Goal: Find contact information: Find contact information

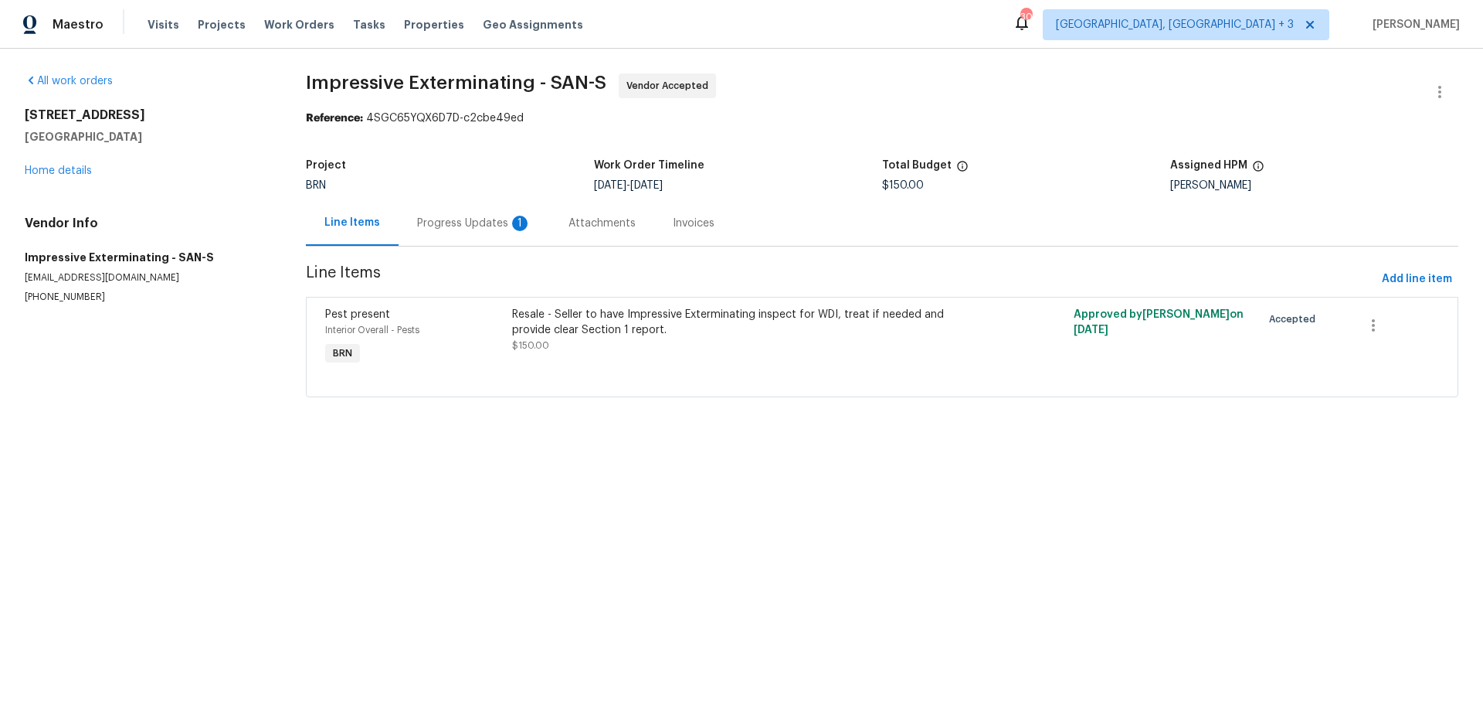
click at [484, 219] on div "Progress Updates 1" at bounding box center [474, 223] width 114 height 15
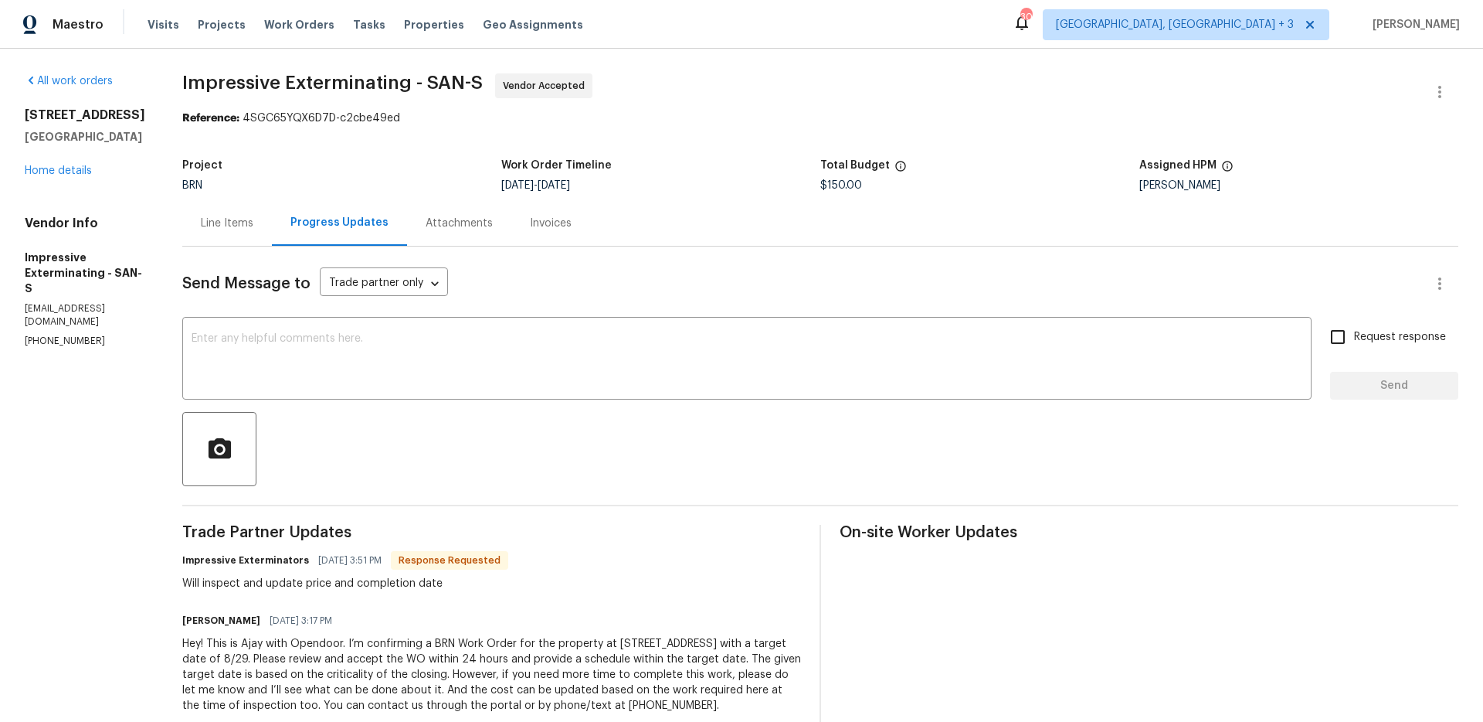
scroll to position [35, 0]
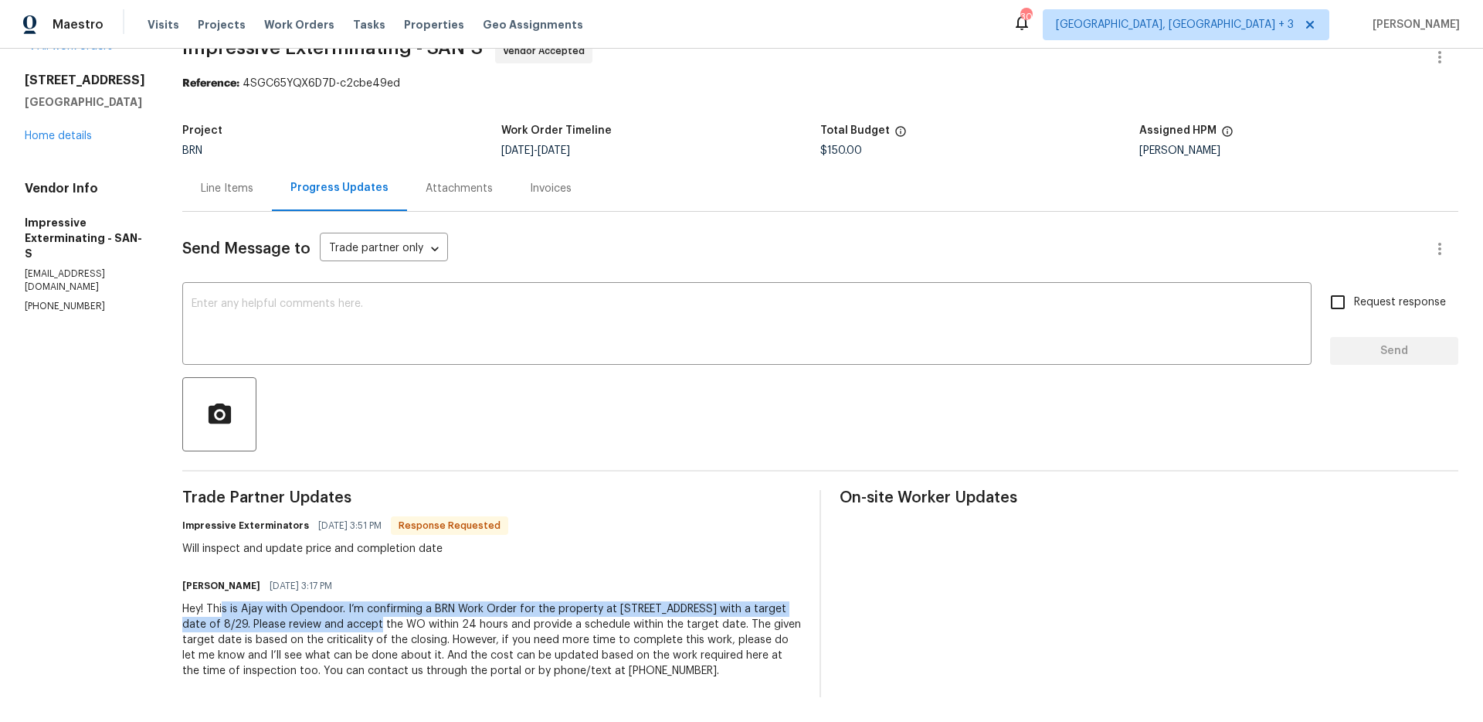
drag, startPoint x: 231, startPoint y: 613, endPoint x: 359, endPoint y: 627, distance: 129.0
click at [359, 627] on div "Hey! This is Ajay with Opendoor. I’m confirming a BRN Work Order for the proper…" at bounding box center [491, 639] width 619 height 77
drag, startPoint x: 352, startPoint y: 626, endPoint x: 190, endPoint y: 610, distance: 162.2
click at [190, 610] on div "All work orders [STREET_ADDRESS] Home details Vendor Info Impressive Exterminat…" at bounding box center [741, 368] width 1483 height 708
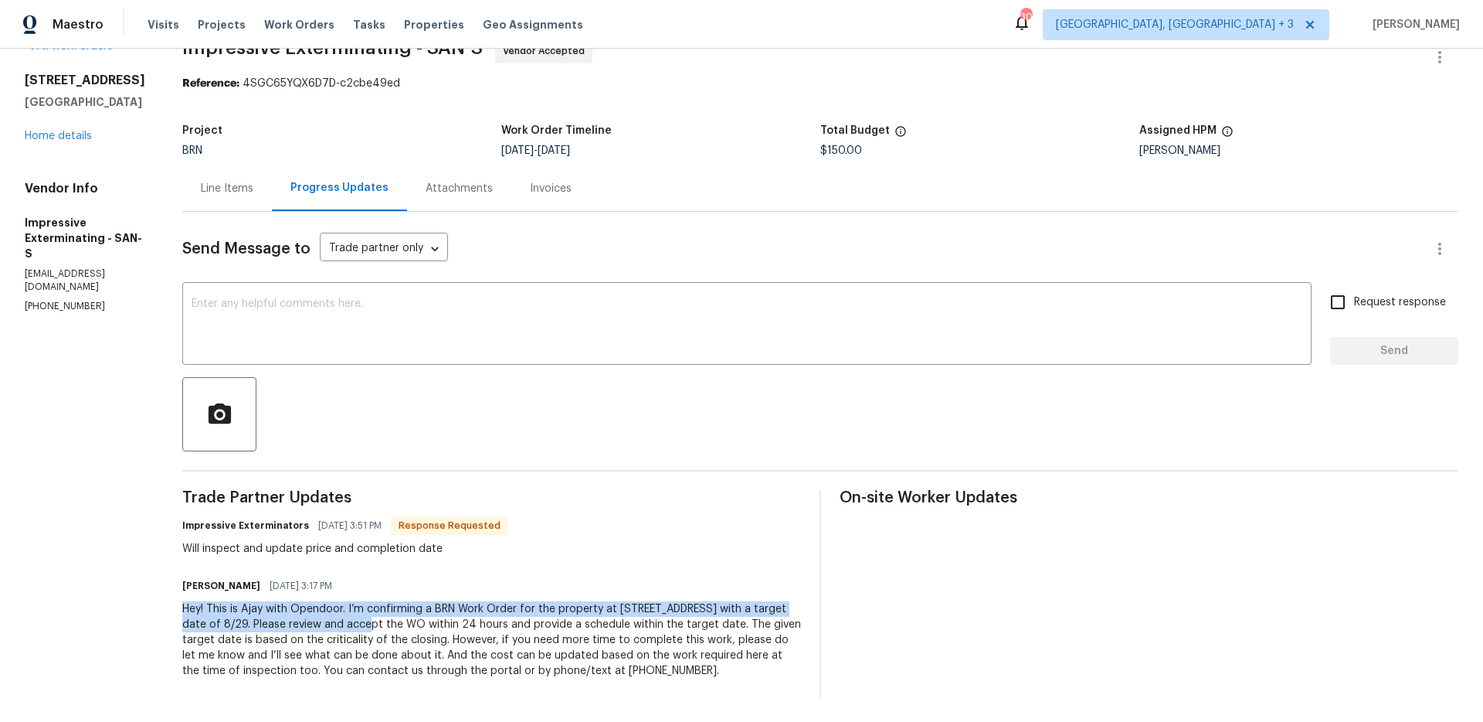
click at [190, 612] on div "All work orders [STREET_ADDRESS] Home details Vendor Info Impressive Exterminat…" at bounding box center [741, 368] width 1483 height 708
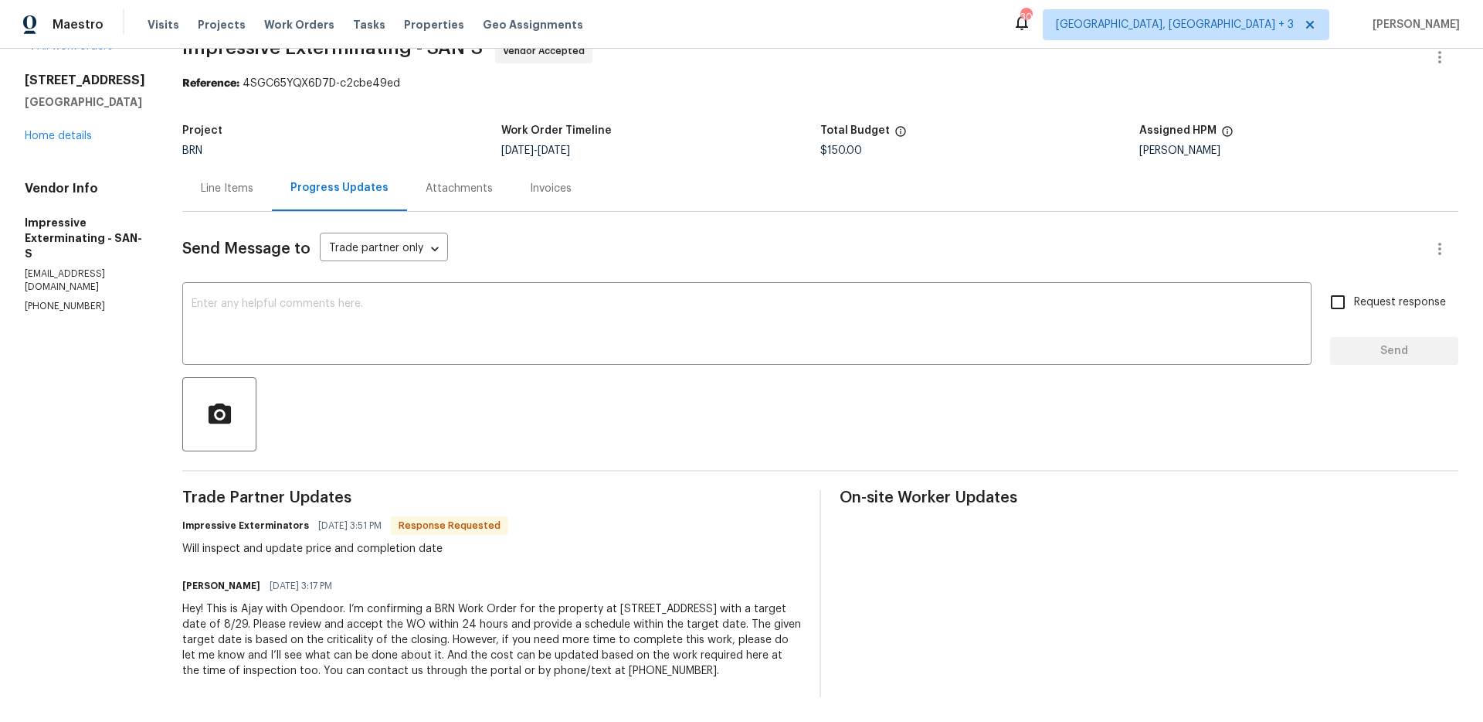
click at [41, 300] on p "[PHONE_NUMBER]" at bounding box center [85, 306] width 121 height 13
copy p "[PHONE_NUMBER]"
